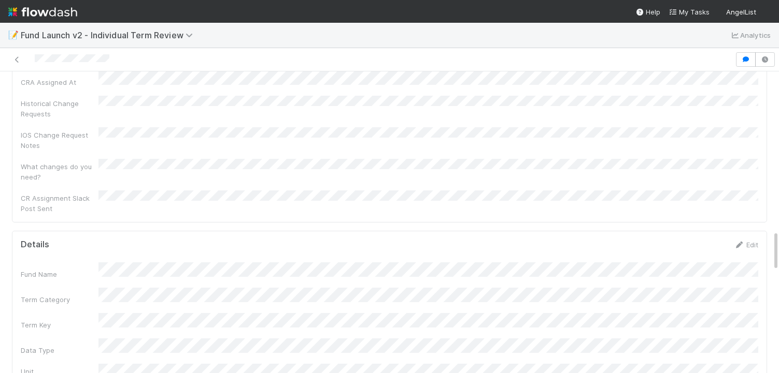
scroll to position [1174, 0]
click at [748, 247] on link "Edit" at bounding box center [745, 251] width 24 height 8
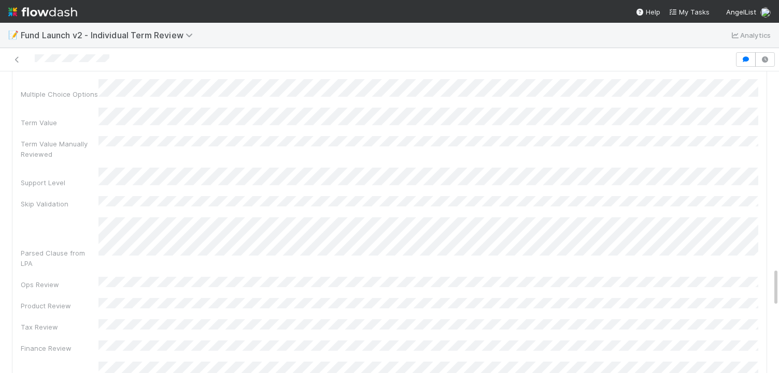
scroll to position [1522, 0]
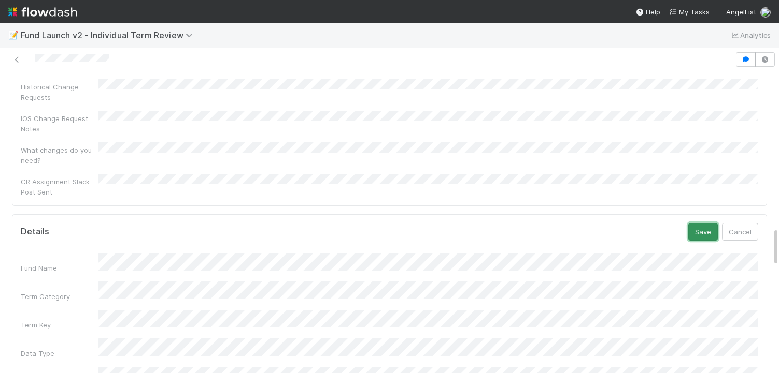
click at [700, 223] on button "Save" at bounding box center [703, 232] width 30 height 18
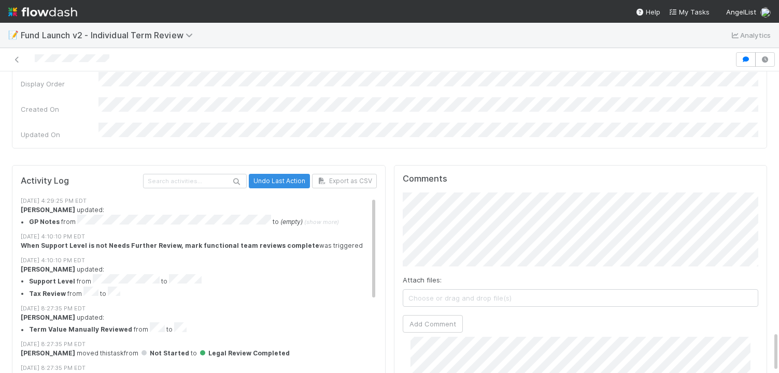
scroll to position [131, 0]
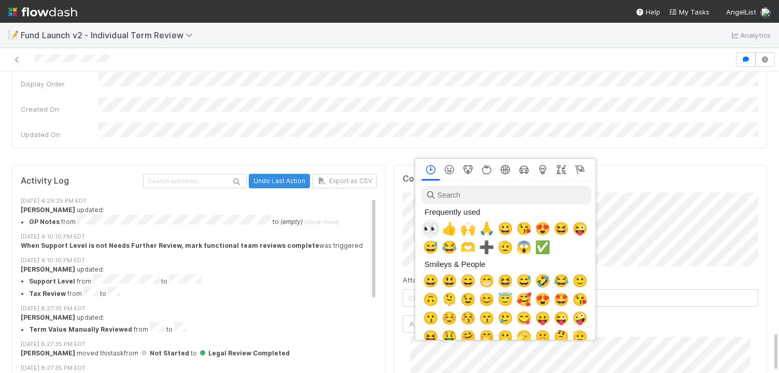
click at [434, 231] on span "👀" at bounding box center [431, 229] width 16 height 15
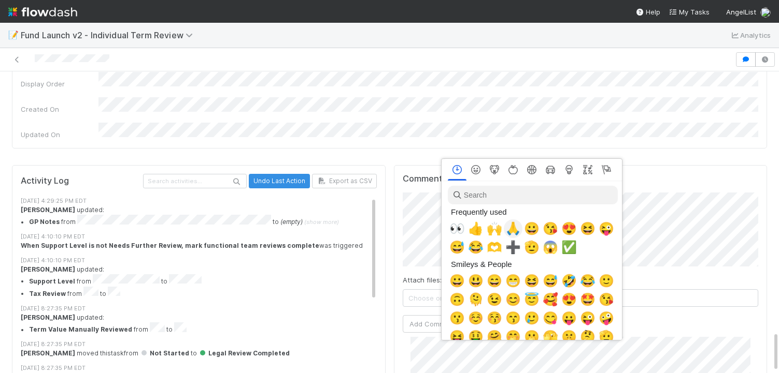
click at [516, 234] on span "🙏" at bounding box center [513, 229] width 16 height 15
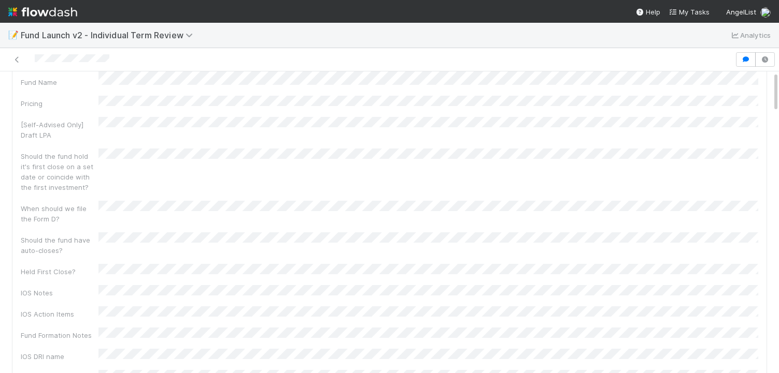
scroll to position [0, 0]
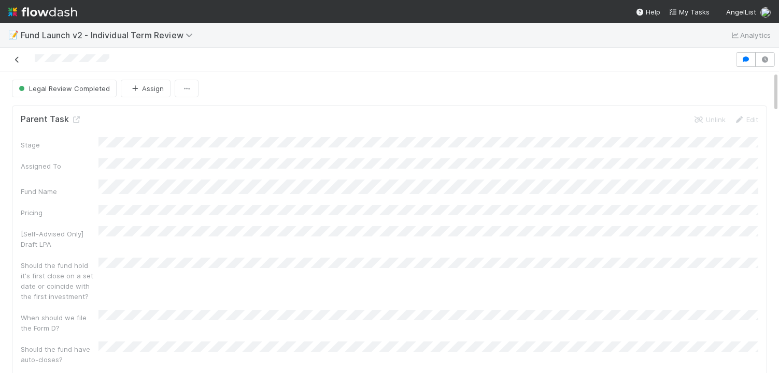
click at [18, 61] on icon at bounding box center [17, 59] width 10 height 7
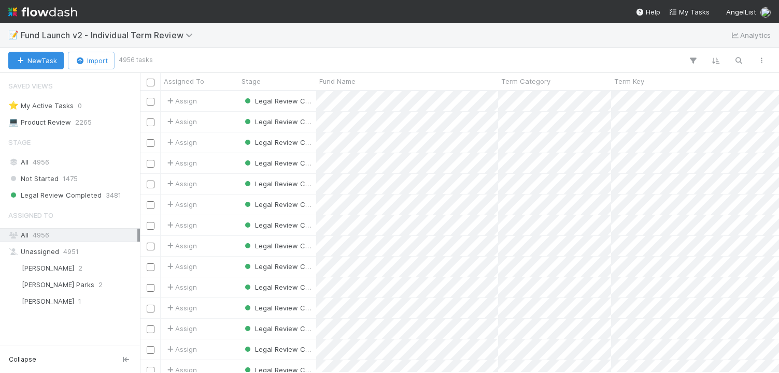
scroll to position [0, 1]
click at [88, 39] on span "Fund Launch v2 - Individual Term Review" at bounding box center [109, 35] width 177 height 10
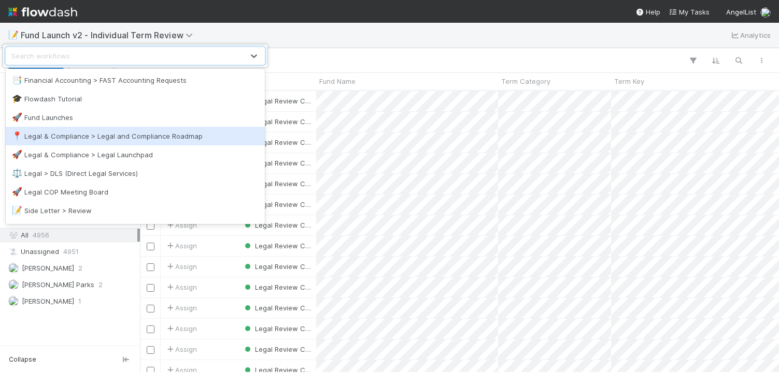
click at [40, 122] on div "🚀 Fund Launches" at bounding box center [135, 117] width 247 height 10
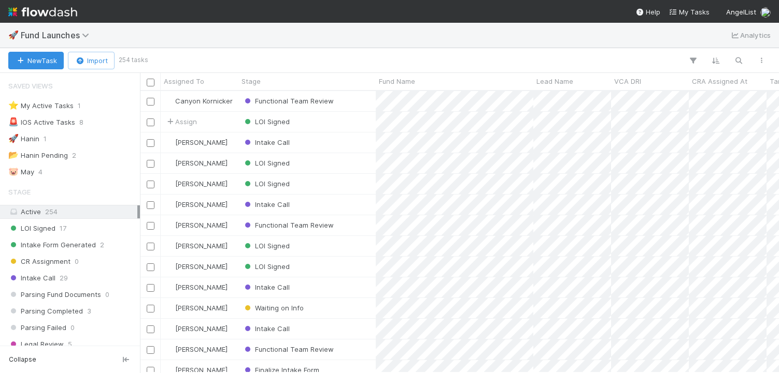
scroll to position [282, 639]
click at [335, 105] on div "Functional Team Review" at bounding box center [306, 101] width 137 height 20
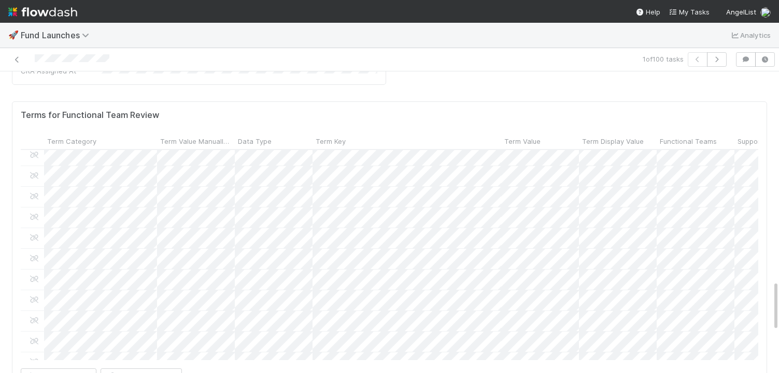
scroll to position [388, 0]
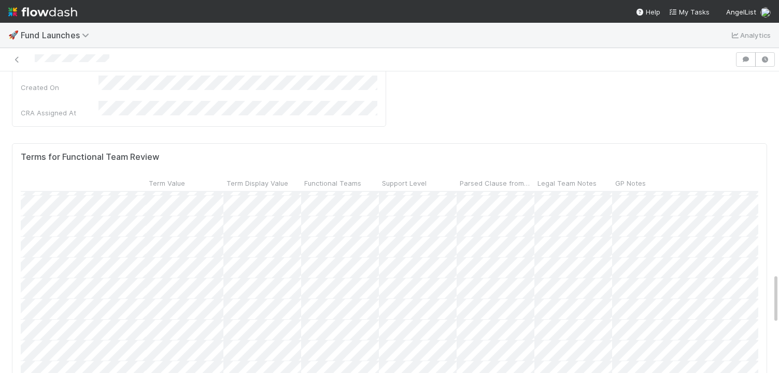
scroll to position [431, 410]
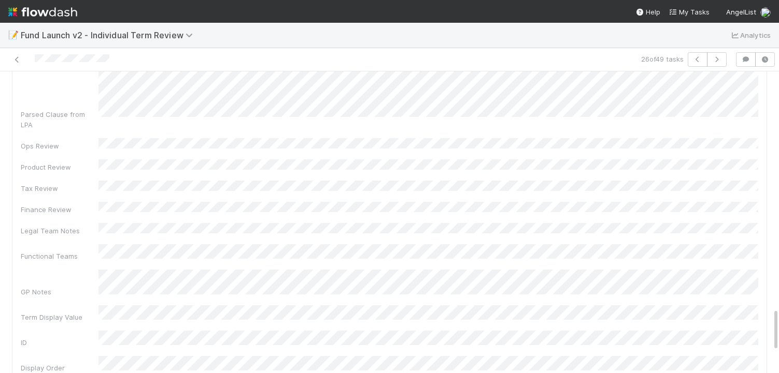
scroll to position [1639, 0]
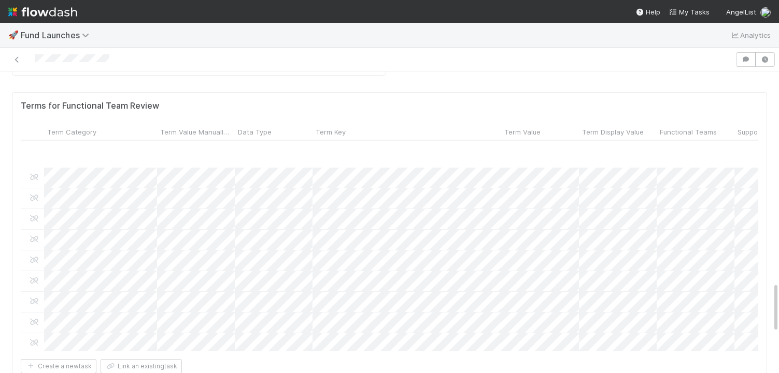
scroll to position [805, 0]
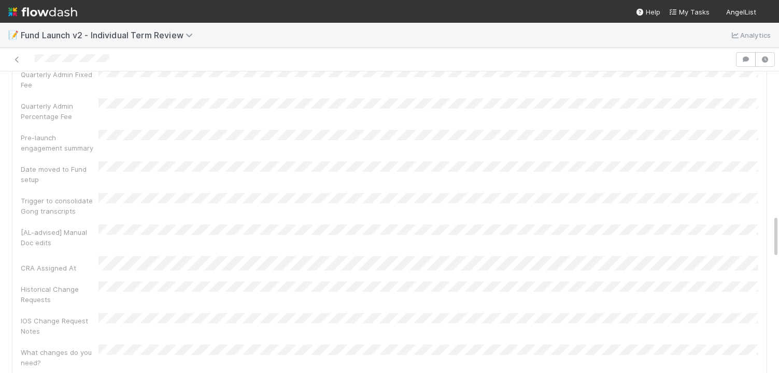
scroll to position [1145, 0]
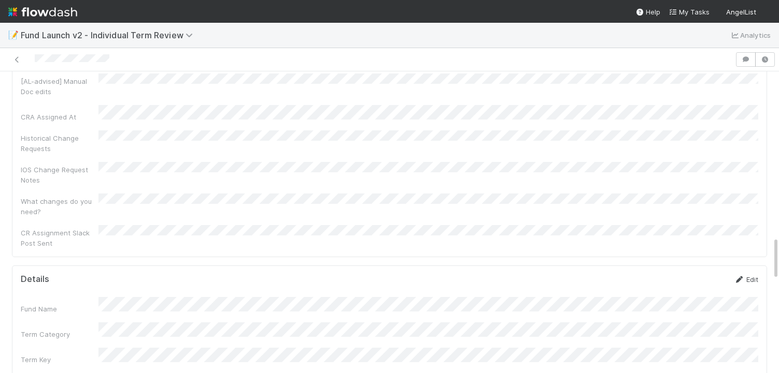
click at [752, 276] on link "Edit" at bounding box center [745, 280] width 24 height 8
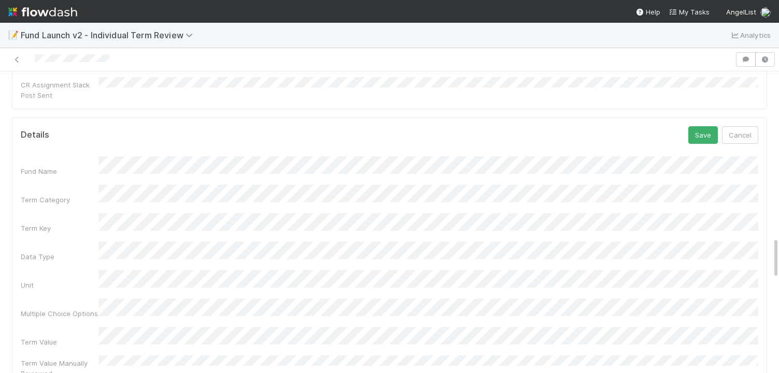
scroll to position [1333, 0]
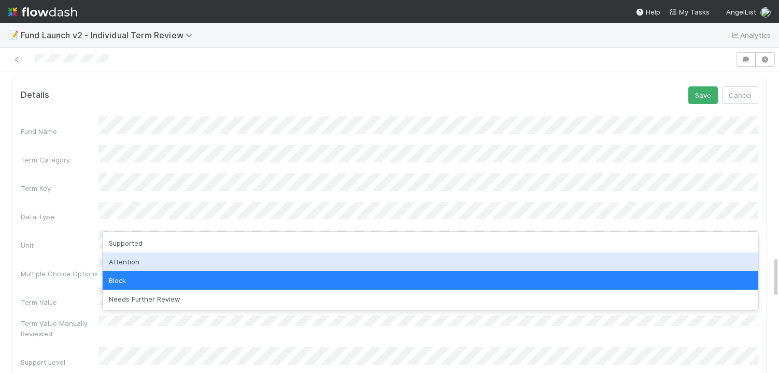
click at [140, 262] on div "Attention" at bounding box center [430, 262] width 655 height 19
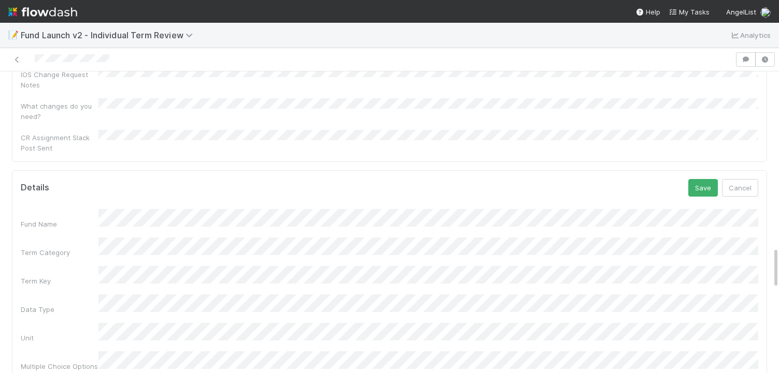
scroll to position [1203, 0]
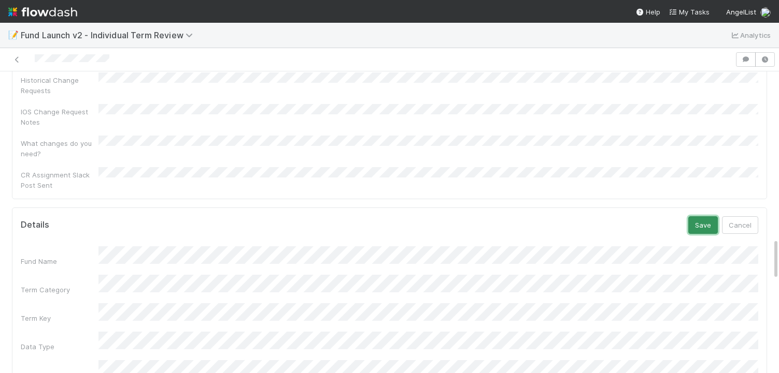
click at [699, 217] on button "Save" at bounding box center [703, 226] width 30 height 18
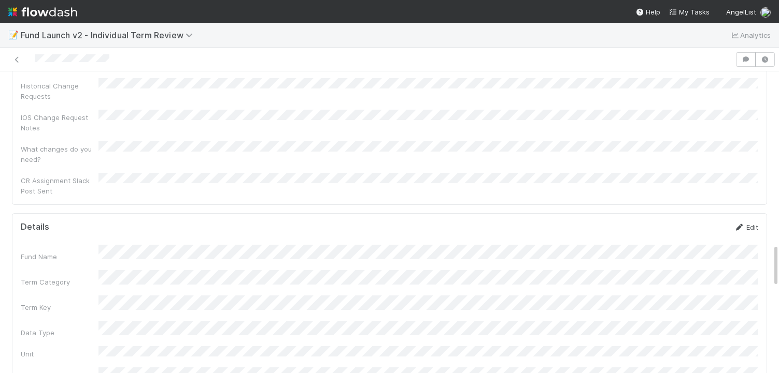
click at [740, 224] on icon at bounding box center [738, 227] width 10 height 7
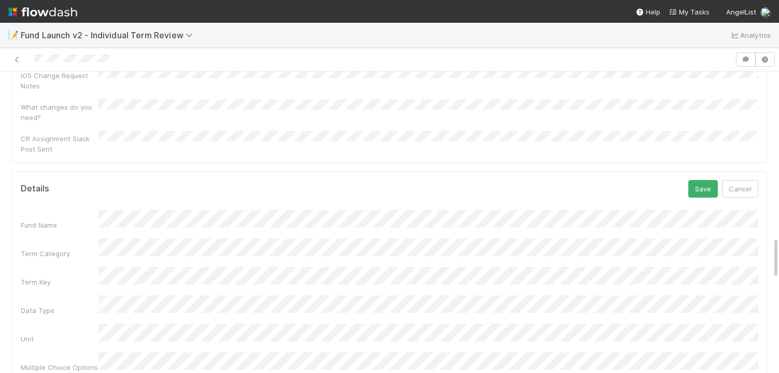
scroll to position [1194, 0]
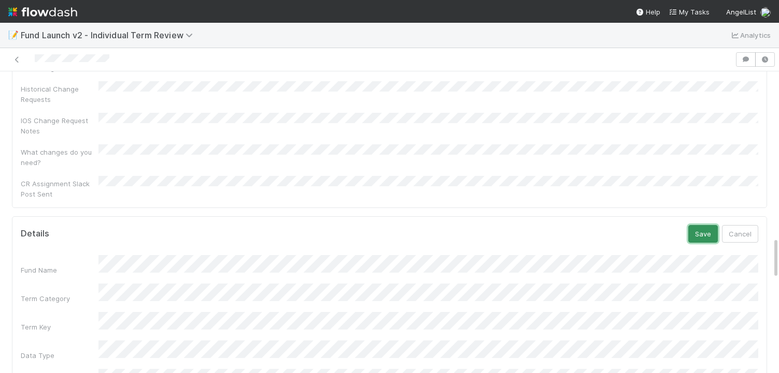
click at [712, 225] on button "Save" at bounding box center [703, 234] width 30 height 18
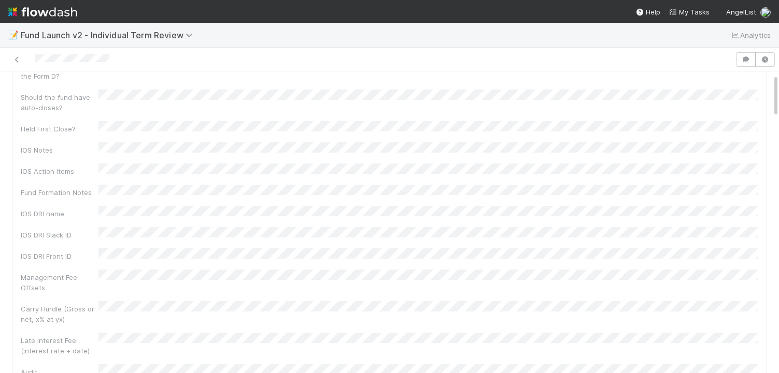
scroll to position [0, 0]
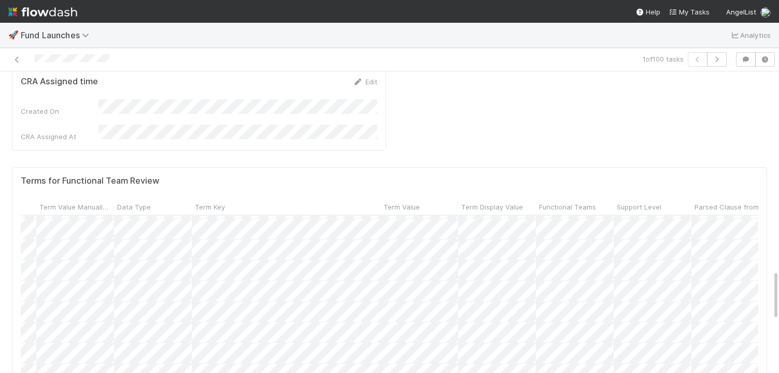
scroll to position [1185, 0]
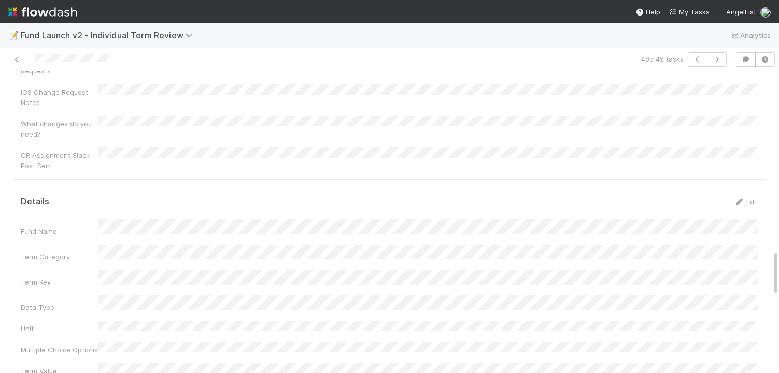
scroll to position [1197, 0]
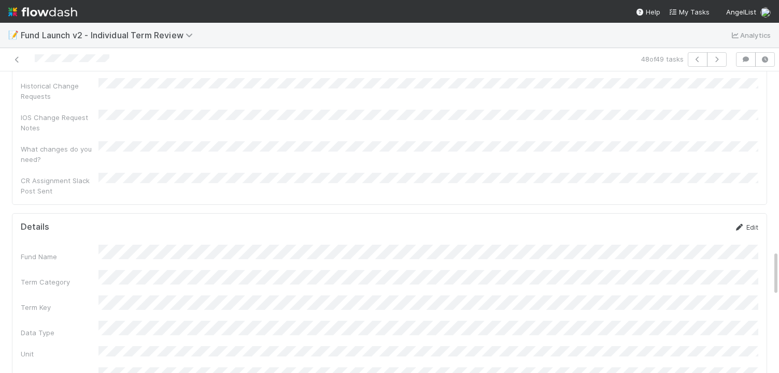
click at [746, 223] on link "Edit" at bounding box center [745, 227] width 24 height 8
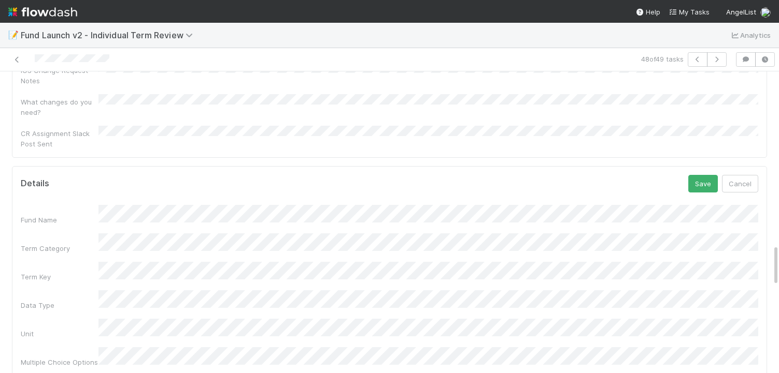
scroll to position [1214, 0]
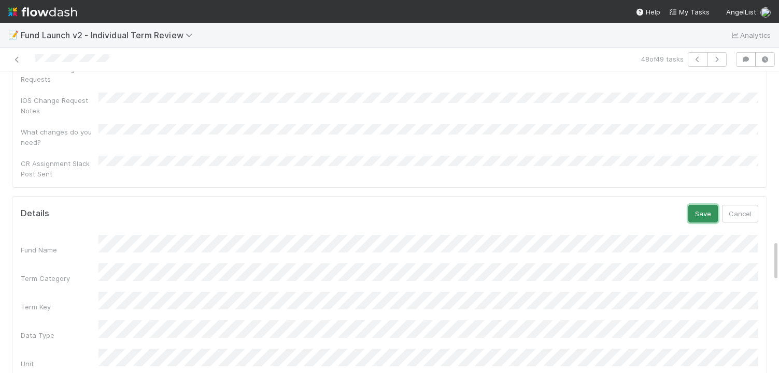
click at [695, 205] on button "Save" at bounding box center [703, 214] width 30 height 18
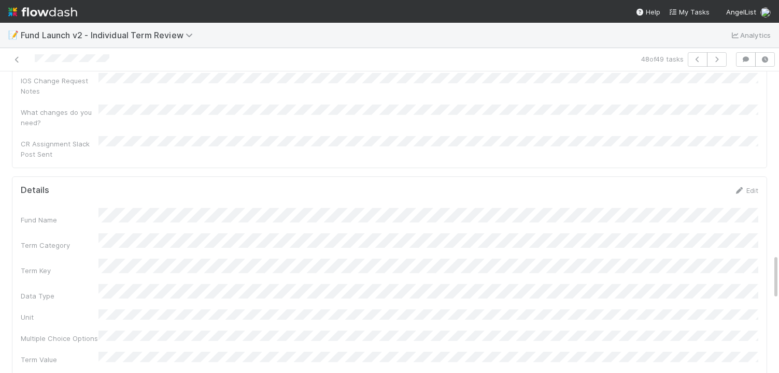
scroll to position [1219, 0]
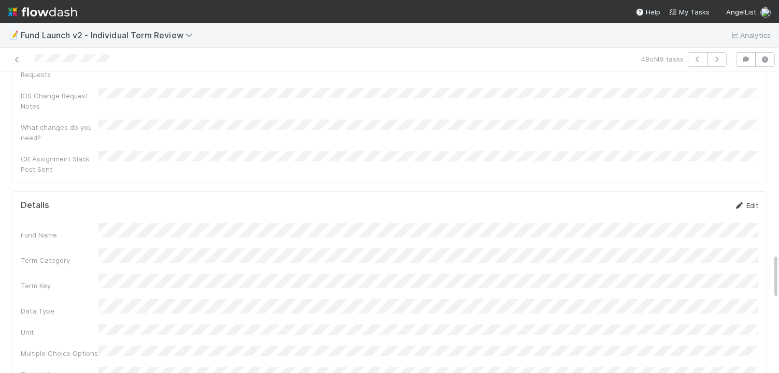
click at [749, 202] on link "Edit" at bounding box center [745, 206] width 24 height 8
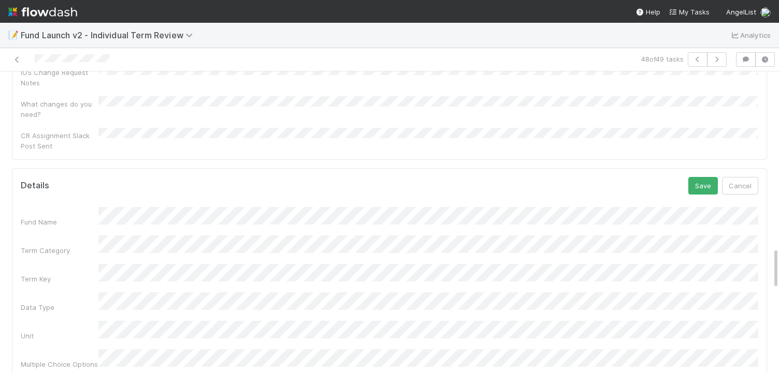
scroll to position [1186, 0]
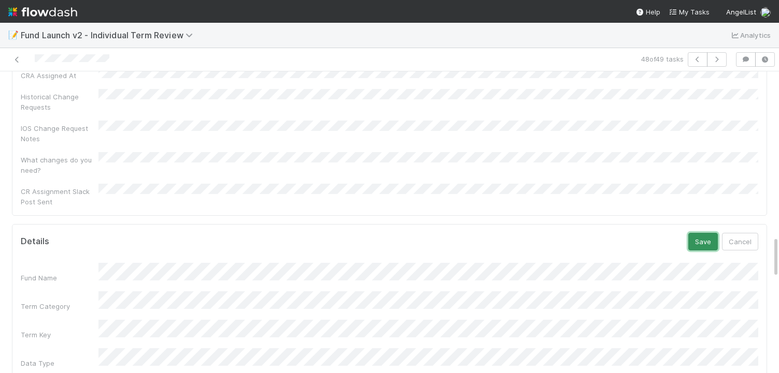
click at [709, 233] on button "Save" at bounding box center [703, 242] width 30 height 18
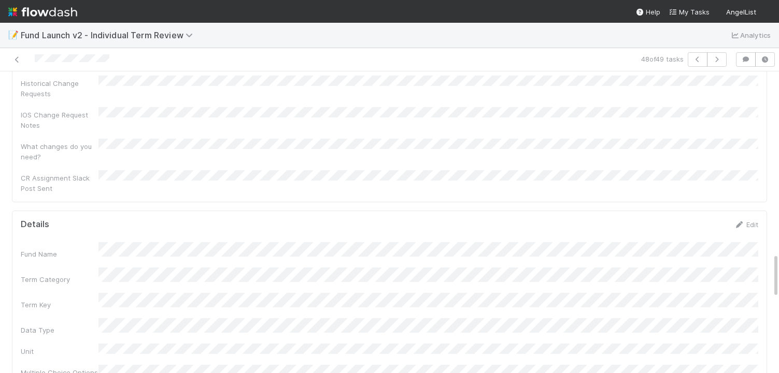
scroll to position [1183, 0]
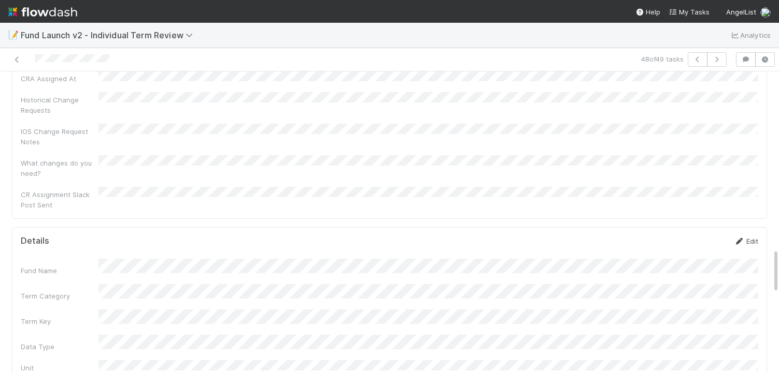
click at [745, 237] on link "Edit" at bounding box center [745, 241] width 24 height 8
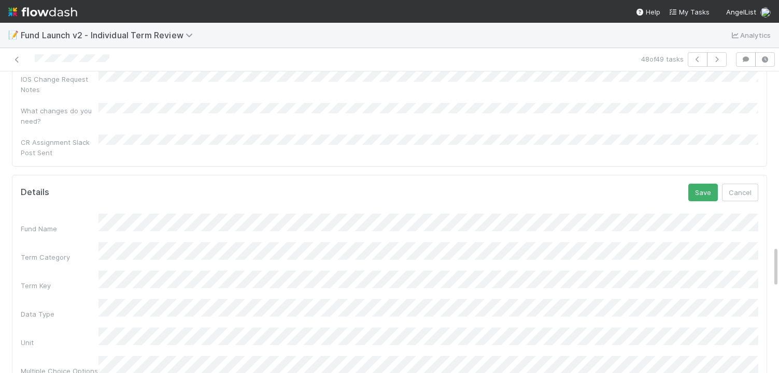
scroll to position [1198, 0]
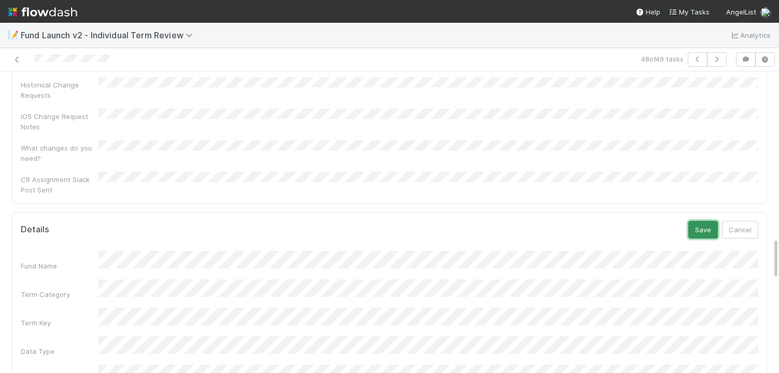
click at [710, 221] on button "Save" at bounding box center [703, 230] width 30 height 18
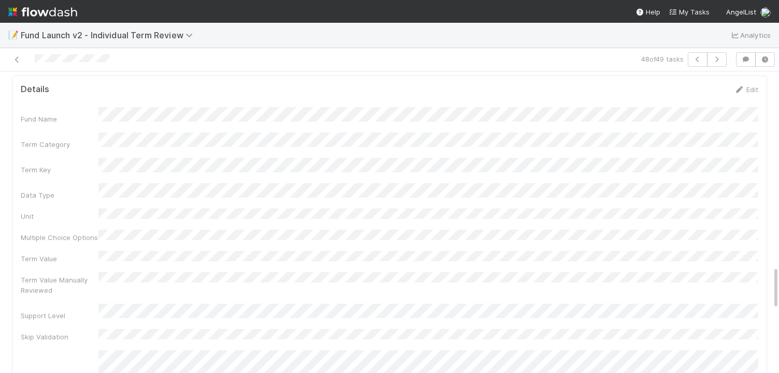
scroll to position [1350, 0]
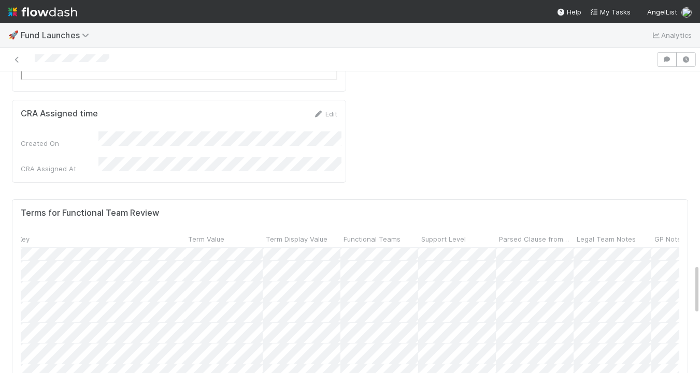
scroll to position [210, 658]
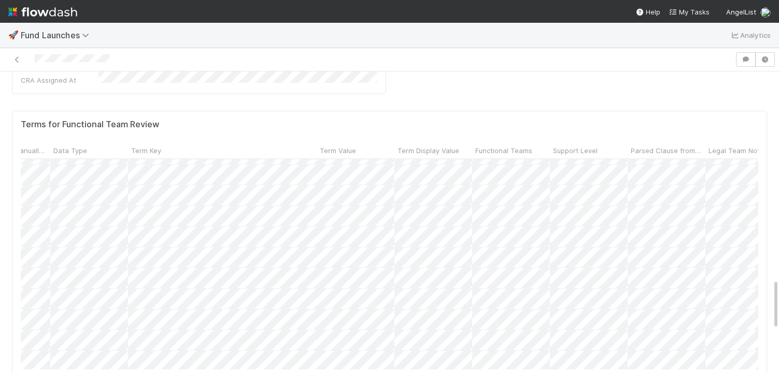
scroll to position [715, 184]
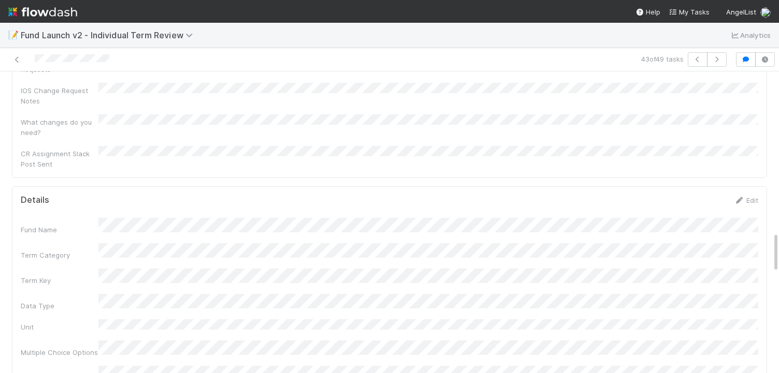
scroll to position [1174, 0]
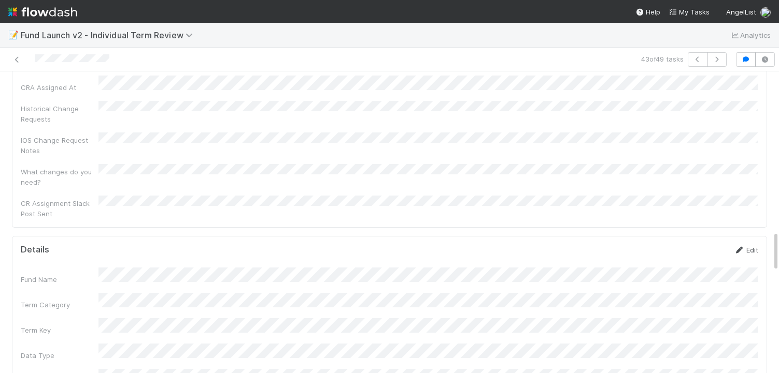
click at [752, 246] on link "Edit" at bounding box center [745, 250] width 24 height 8
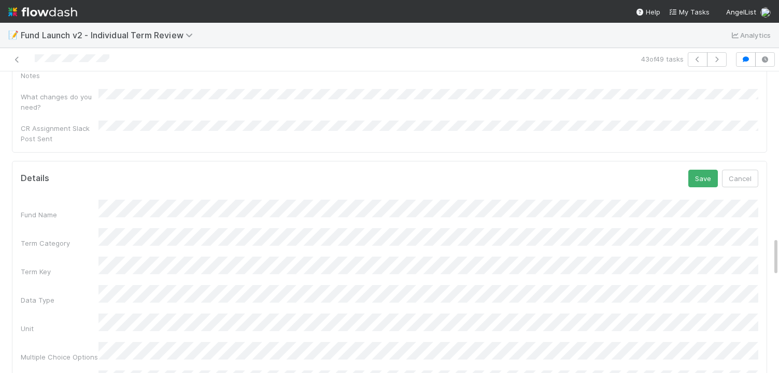
scroll to position [1122, 0]
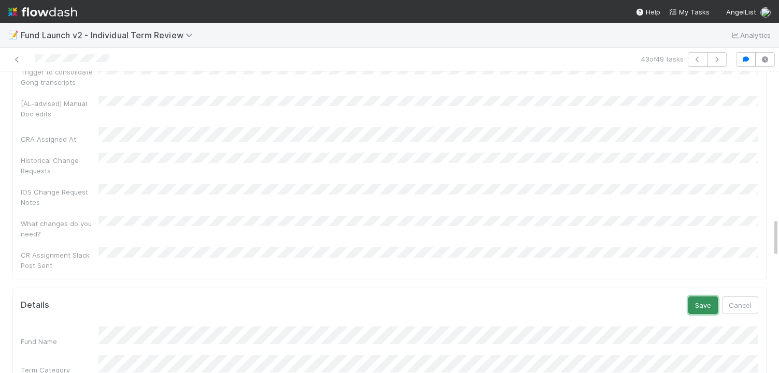
click at [698, 297] on button "Save" at bounding box center [703, 306] width 30 height 18
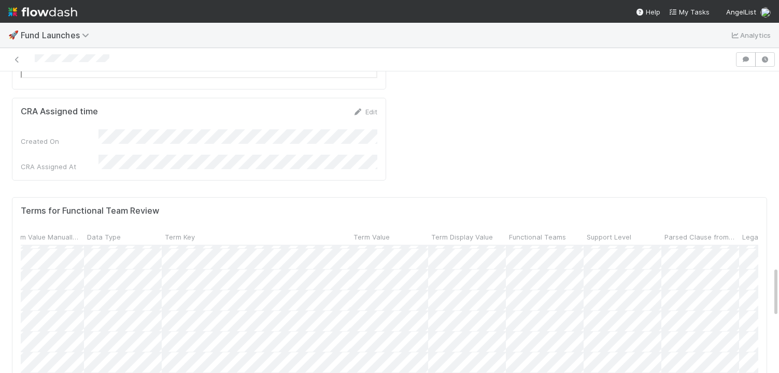
scroll to position [1164, 0]
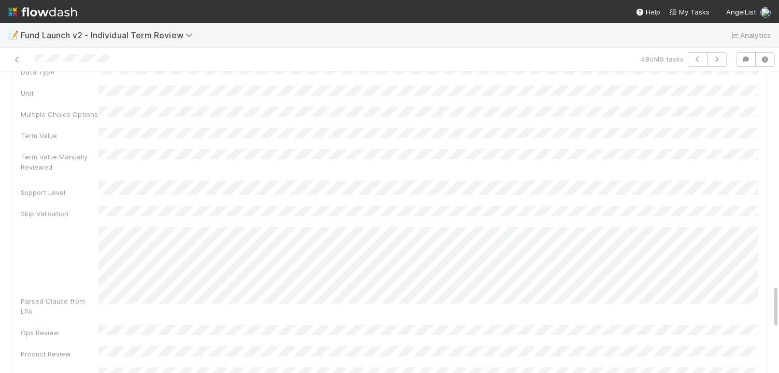
scroll to position [1472, 0]
